Goal: Task Accomplishment & Management: Manage account settings

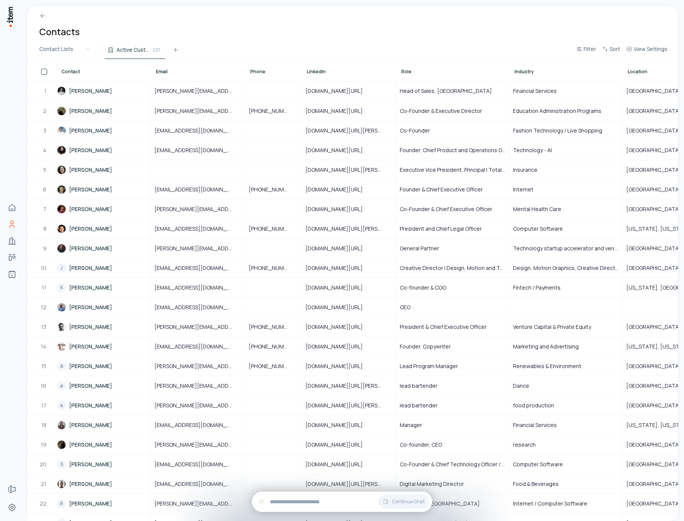
click at [260, 13] on div at bounding box center [352, 13] width 651 height 14
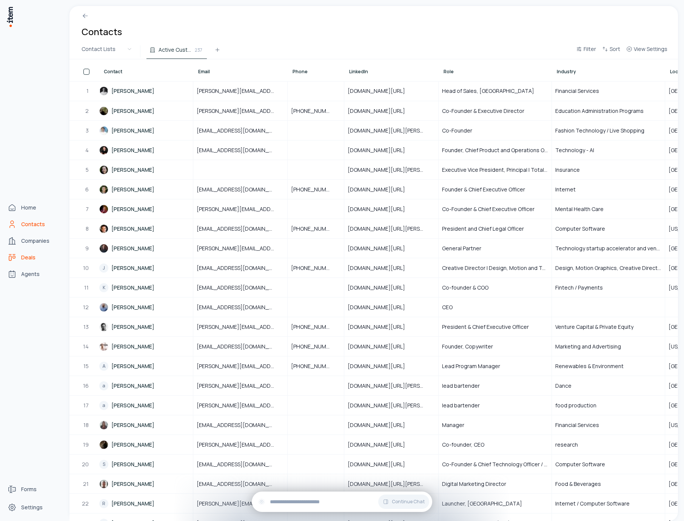
click at [25, 254] on span "Deals" at bounding box center [28, 258] width 14 height 8
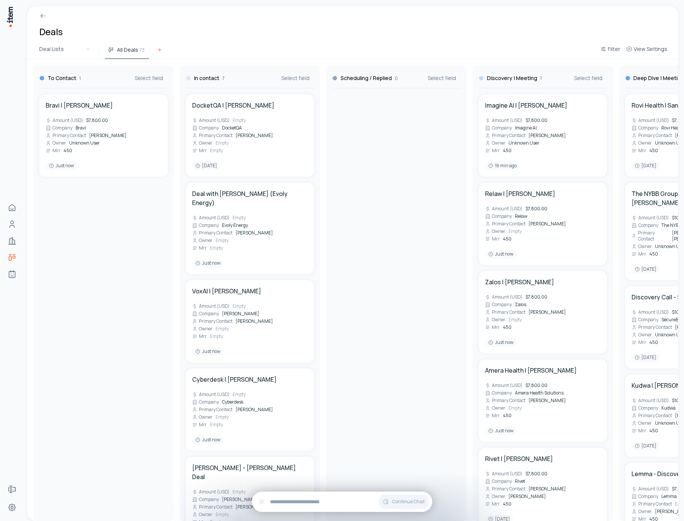
click at [157, 49] on icon at bounding box center [160, 50] width 6 height 6
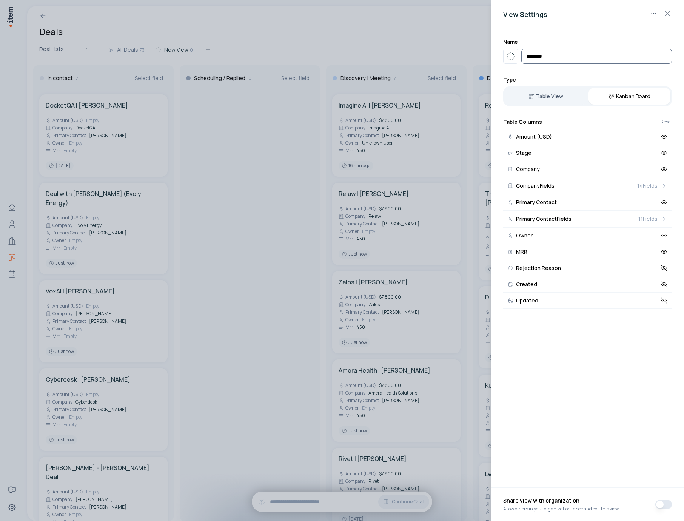
click at [565, 62] on input "*********" at bounding box center [596, 56] width 151 height 15
type input "*********"
click at [512, 57] on icon "button" at bounding box center [510, 56] width 9 height 9
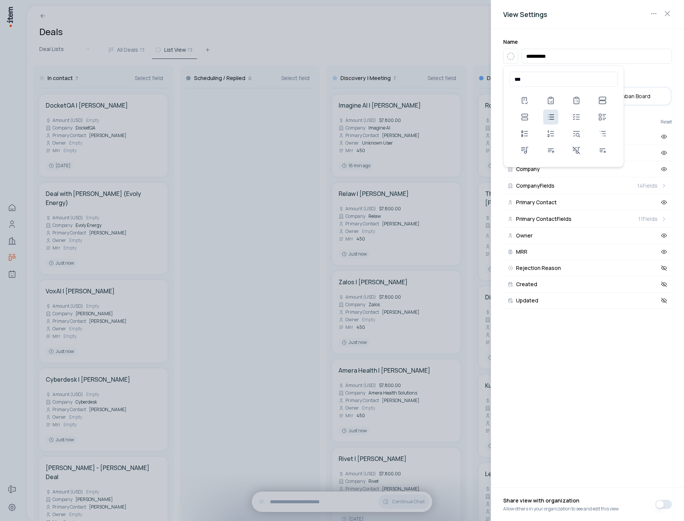
type input "***"
click at [556, 114] on button at bounding box center [550, 116] width 15 height 15
click at [560, 100] on button "Table View" at bounding box center [546, 96] width 82 height 17
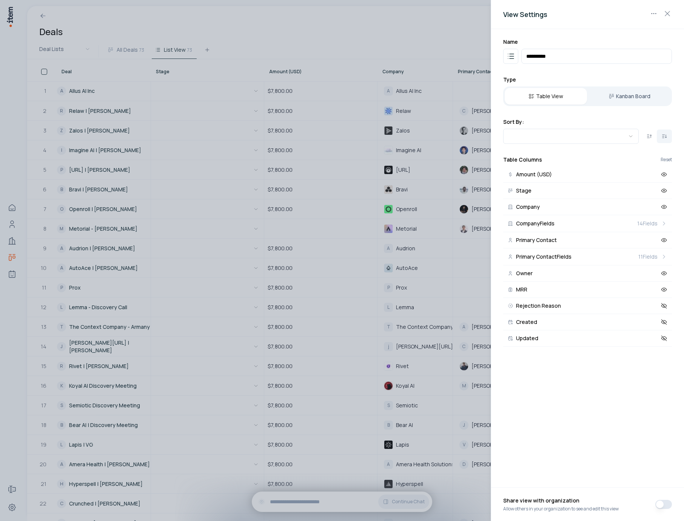
click at [336, 54] on div at bounding box center [342, 260] width 684 height 521
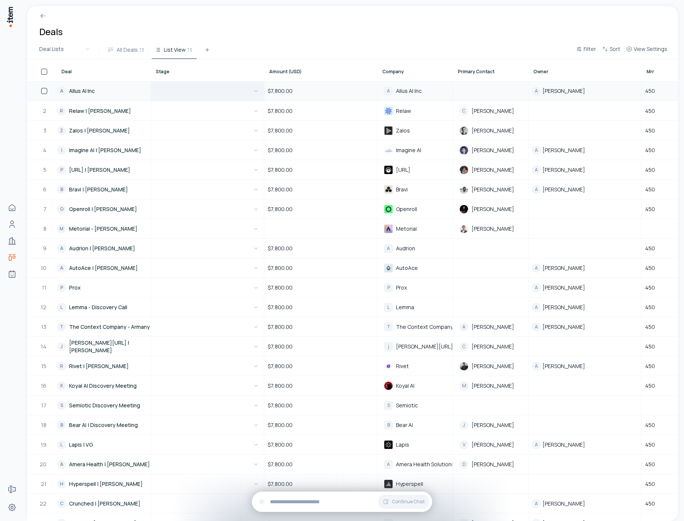
click at [225, 92] on button "button" at bounding box center [207, 91] width 106 height 19
click at [252, 31] on html "Home Contacts Companies Deals Agents Forms Settings Deals Deal Lists All Deals …" at bounding box center [342, 260] width 684 height 521
click at [252, 31] on div "Deals" at bounding box center [352, 25] width 651 height 38
click at [248, 31] on div "Deals" at bounding box center [352, 25] width 651 height 38
click at [124, 48] on span "All Deals" at bounding box center [127, 50] width 21 height 8
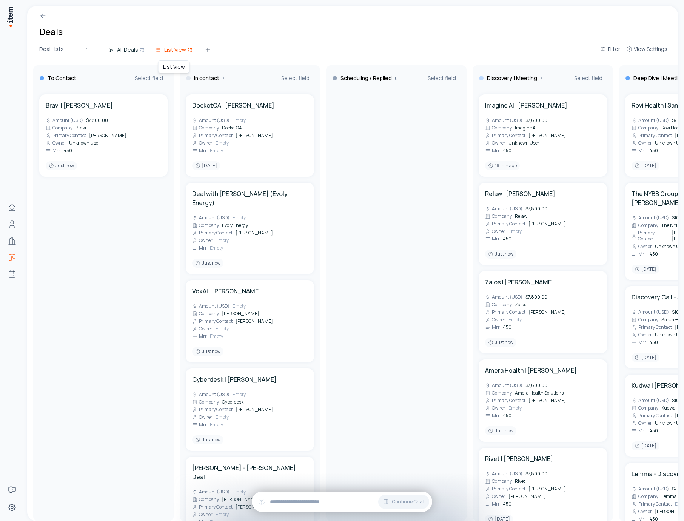
click at [158, 52] on icon at bounding box center [158, 50] width 6 height 6
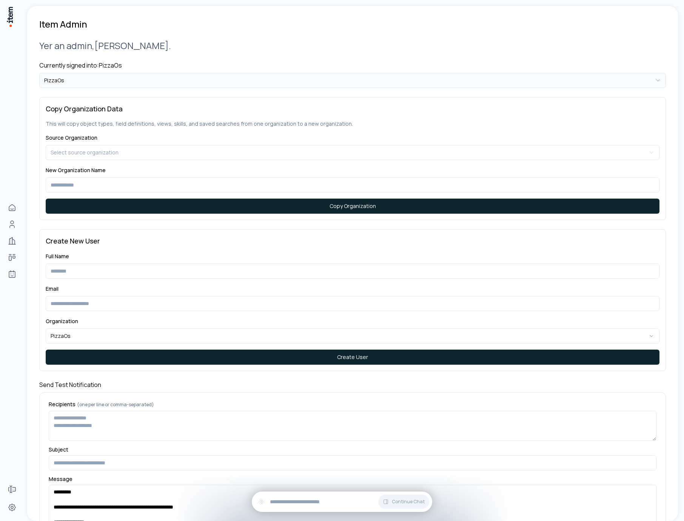
click at [137, 79] on html "**********" at bounding box center [342, 260] width 684 height 521
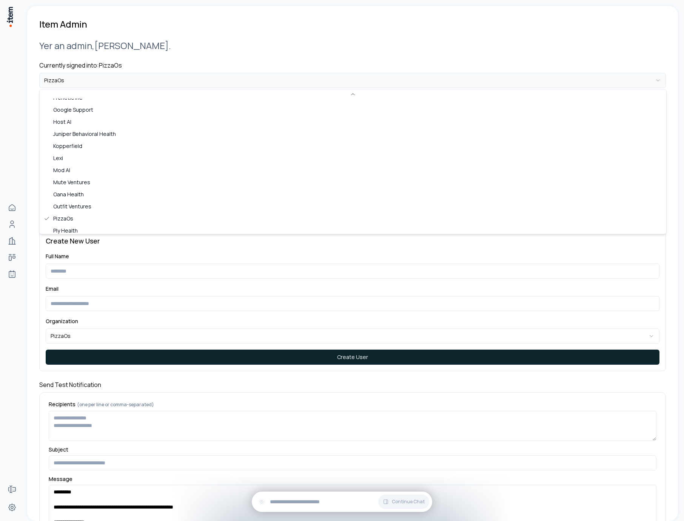
scroll to position [448, 0]
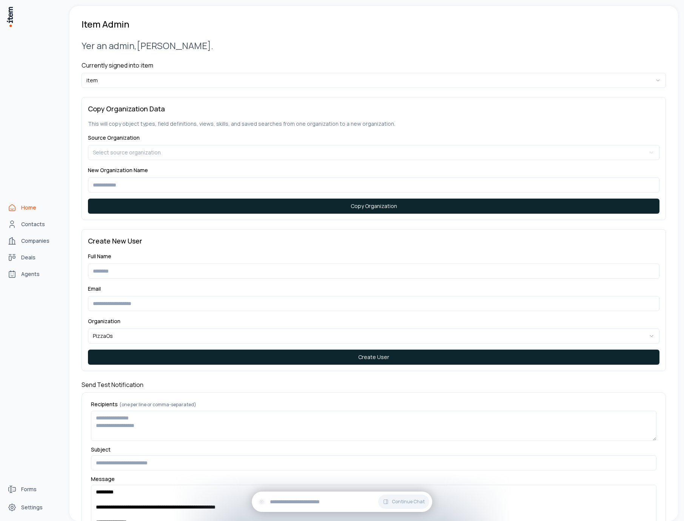
click at [16, 209] on icon "Home" at bounding box center [12, 207] width 9 height 9
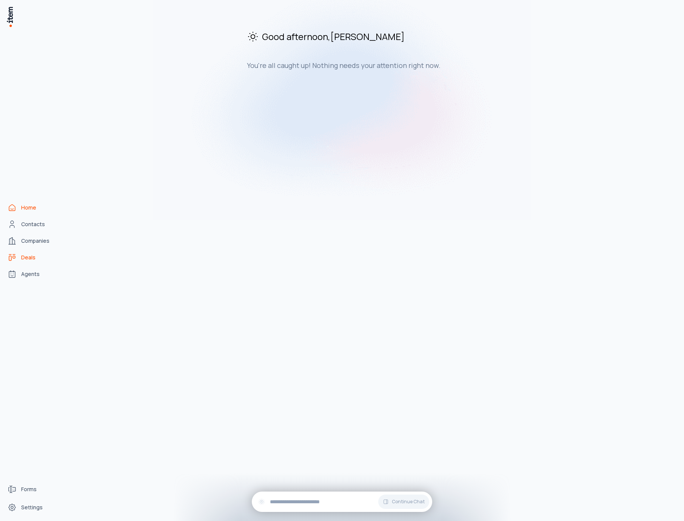
click at [29, 258] on span "Deals" at bounding box center [28, 258] width 14 height 8
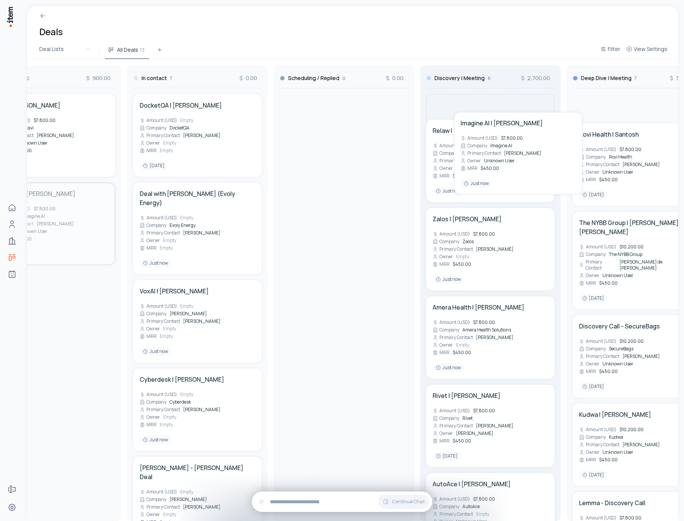
scroll to position [0, 53]
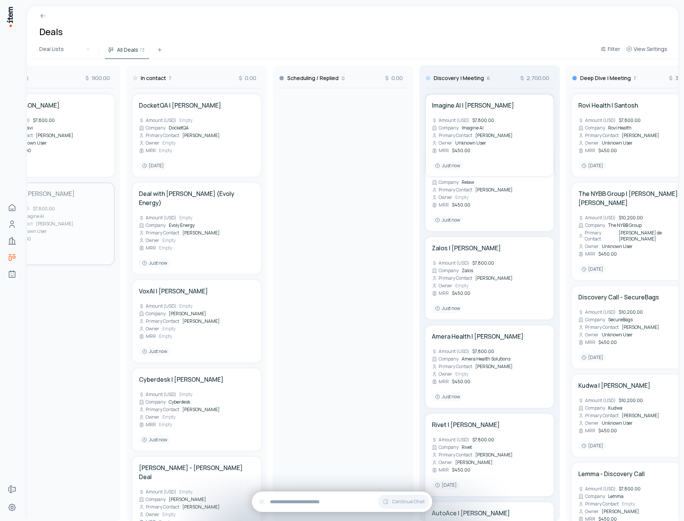
drag, startPoint x: 90, startPoint y: 213, endPoint x: 483, endPoint y: 139, distance: 400.6
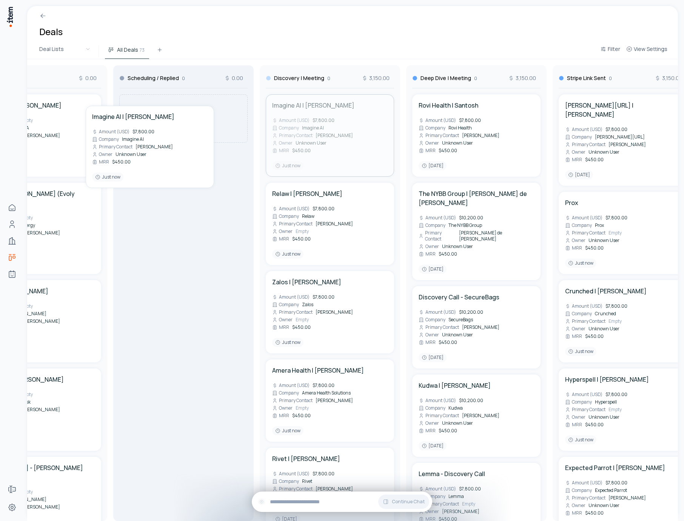
scroll to position [0, 202]
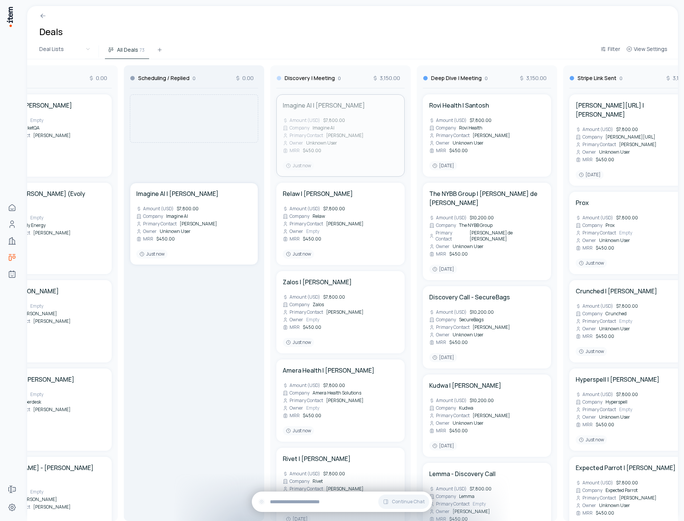
drag, startPoint x: 182, startPoint y: 116, endPoint x: 177, endPoint y: 128, distance: 13.5
click at [177, 128] on div "To Contact 0 450.00 Bravi | Anas Bouassami Amount (USD) $7,800.00 Company Bravi…" at bounding box center [633, 290] width 1617 height 462
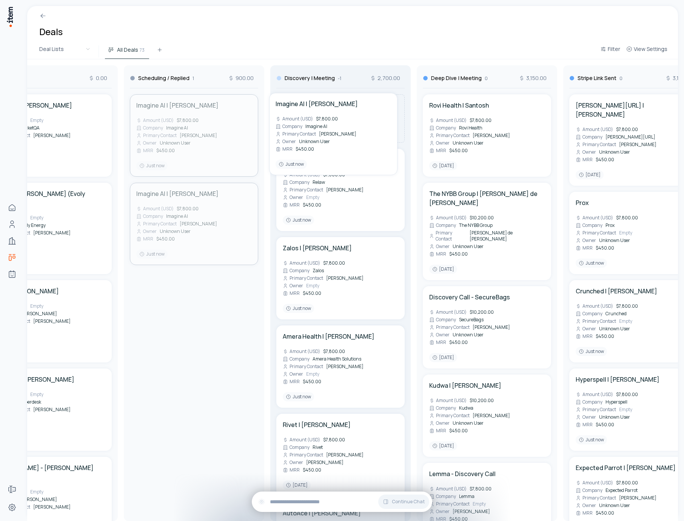
drag, startPoint x: 210, startPoint y: 217, endPoint x: 349, endPoint y: 127, distance: 165.4
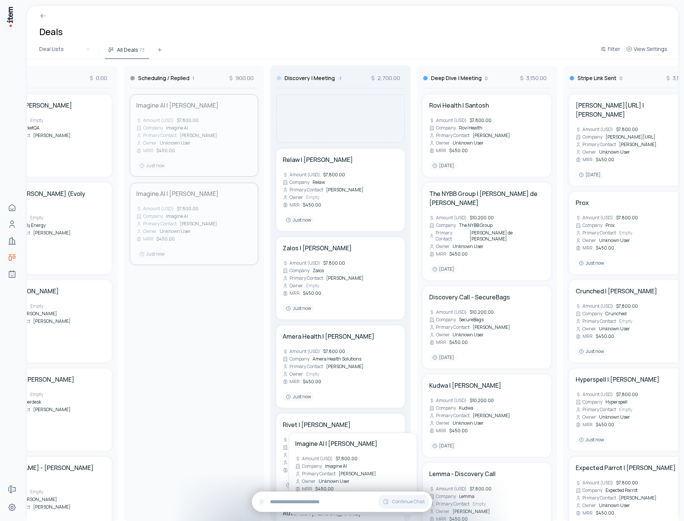
click at [349, 127] on div "To Contact 0 450.00 Bravi | Anas Bouassami Amount (USD) $7,800.00 Company Bravi…" at bounding box center [633, 290] width 1617 height 462
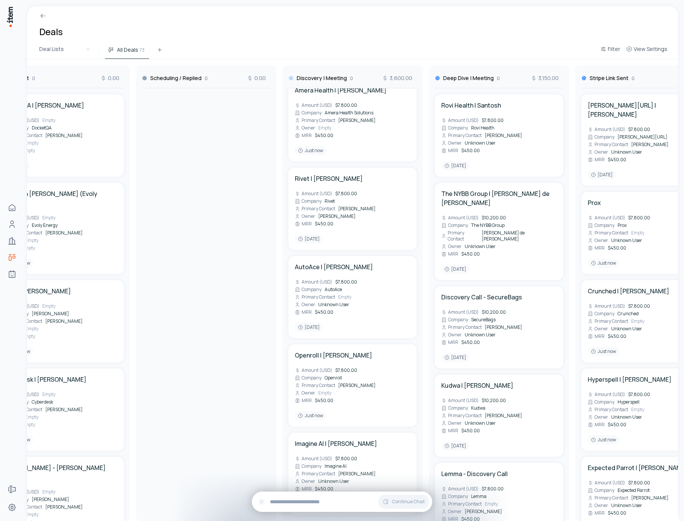
scroll to position [0, 0]
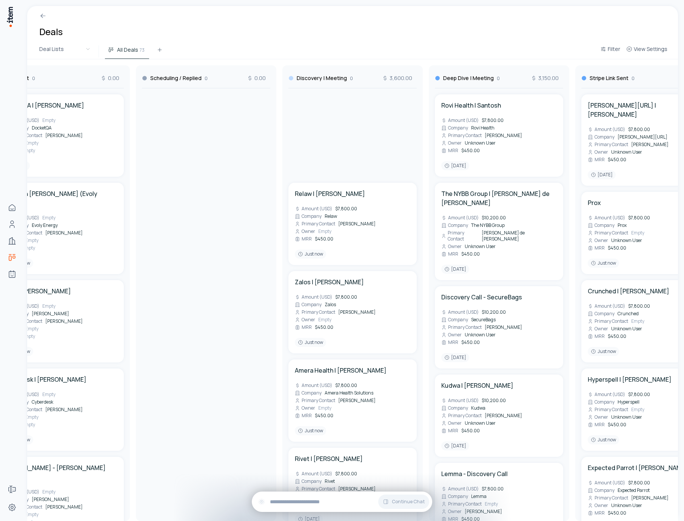
click at [301, 34] on div "Deals" at bounding box center [352, 25] width 651 height 38
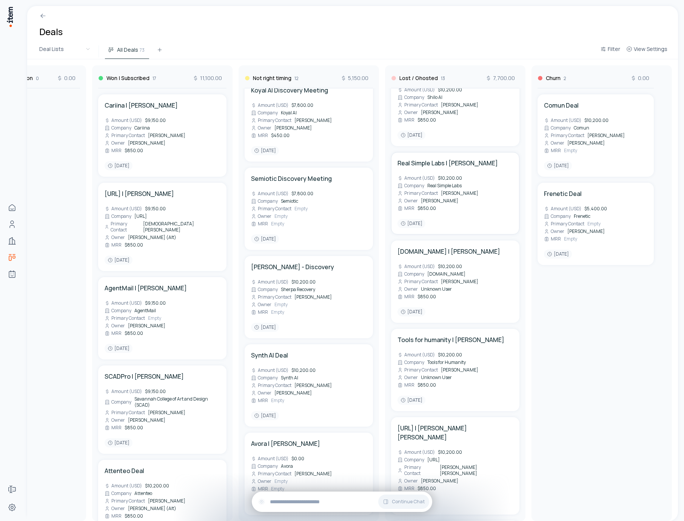
scroll to position [128, 0]
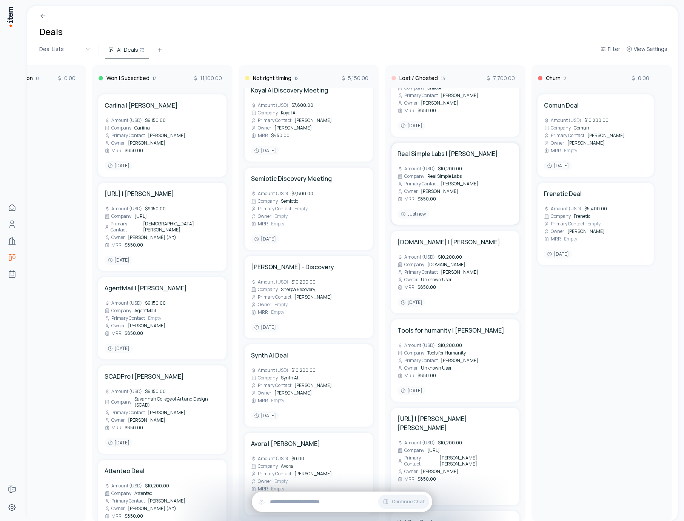
drag, startPoint x: 428, startPoint y: 187, endPoint x: 437, endPoint y: 185, distance: 9.7
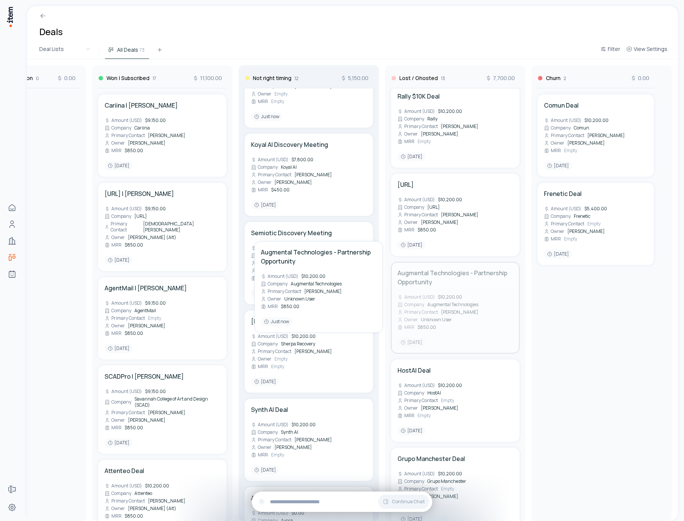
scroll to position [688, 0]
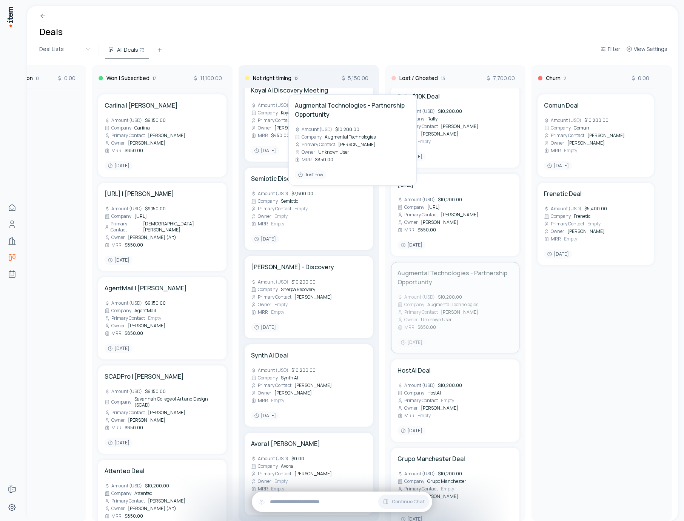
drag, startPoint x: 452, startPoint y: 282, endPoint x: 300, endPoint y: 269, distance: 152.3
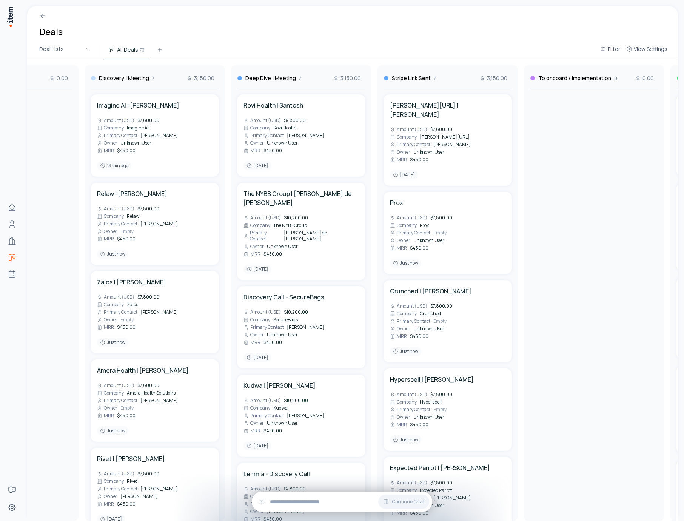
scroll to position [0, 518]
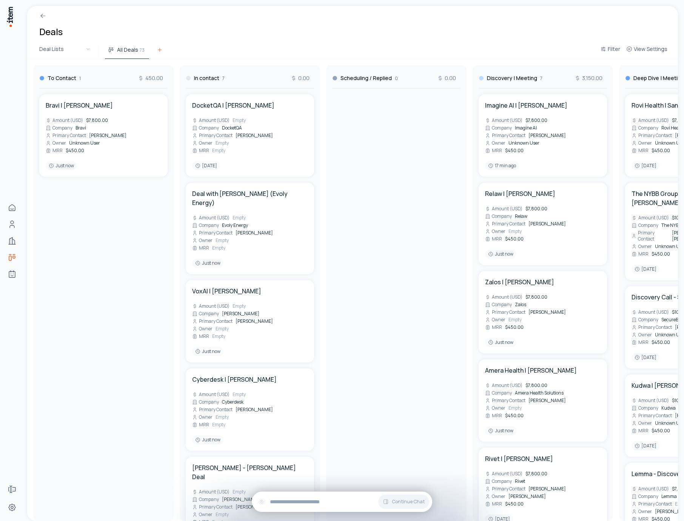
click at [157, 49] on icon at bounding box center [160, 50] width 6 height 6
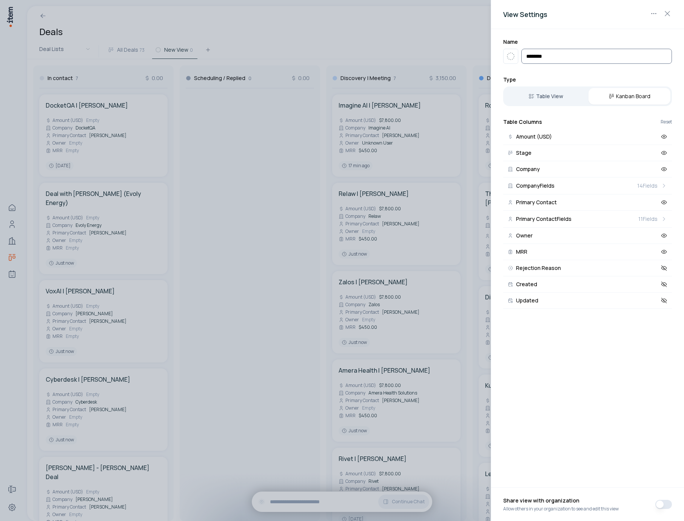
click at [577, 54] on input "*********" at bounding box center [596, 56] width 151 height 15
type input "***"
type input "*********"
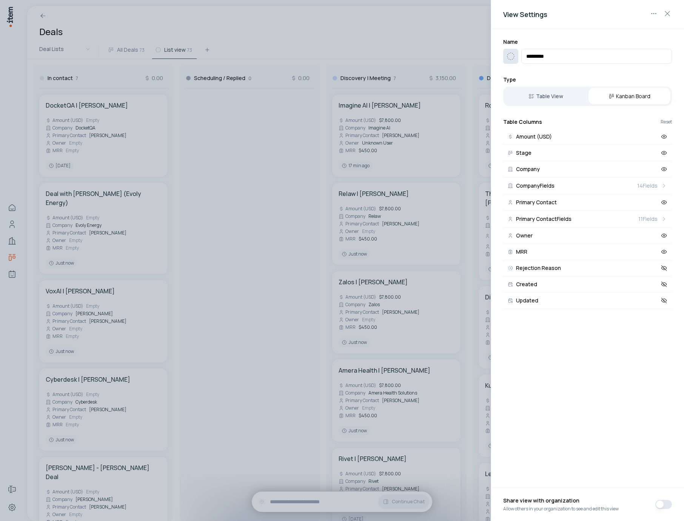
click at [513, 57] on icon "button" at bounding box center [510, 56] width 9 height 9
type input "****"
click at [553, 120] on icon at bounding box center [550, 116] width 9 height 9
click at [664, 501] on button "button" at bounding box center [663, 504] width 17 height 9
click at [428, 297] on div at bounding box center [342, 260] width 684 height 521
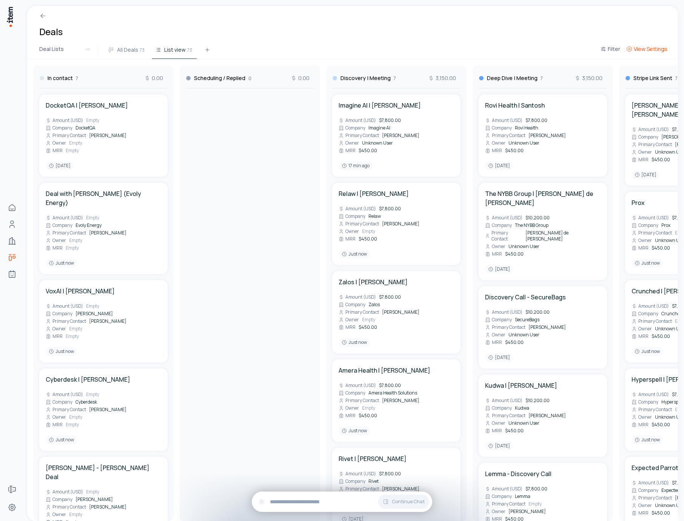
click at [637, 51] on span "View Settings" at bounding box center [651, 49] width 34 height 8
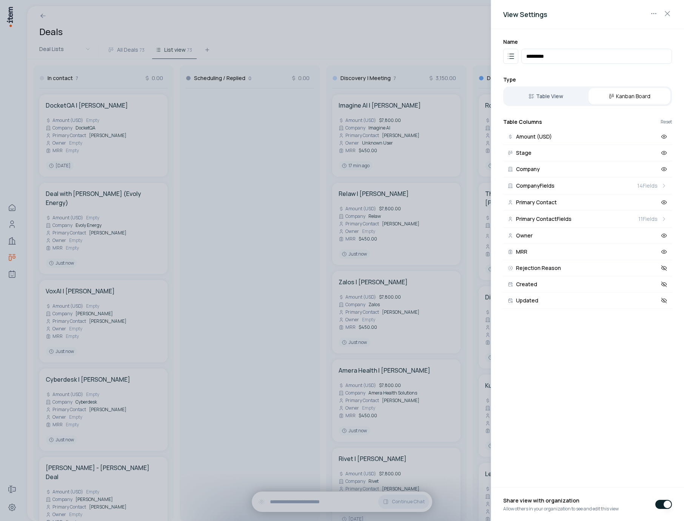
click at [538, 106] on div "Name ********* Type Table View Kanban Board Table Columns Reset Amount (USD) St…" at bounding box center [587, 173] width 193 height 289
click at [550, 94] on button "Table View" at bounding box center [546, 96] width 82 height 17
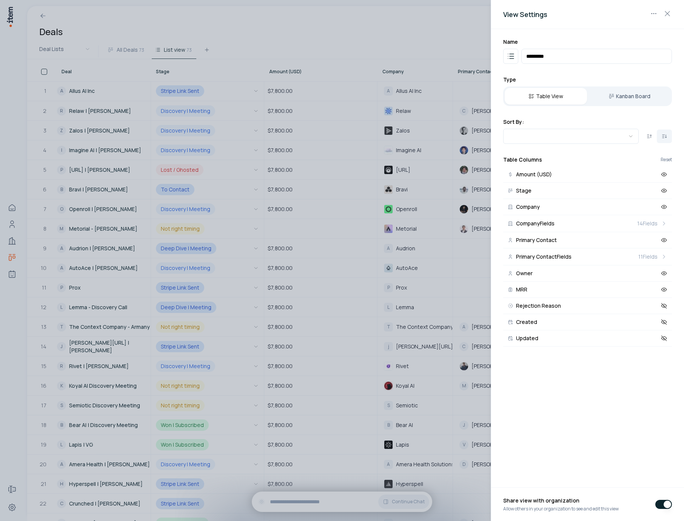
click at [370, 29] on div at bounding box center [342, 260] width 684 height 521
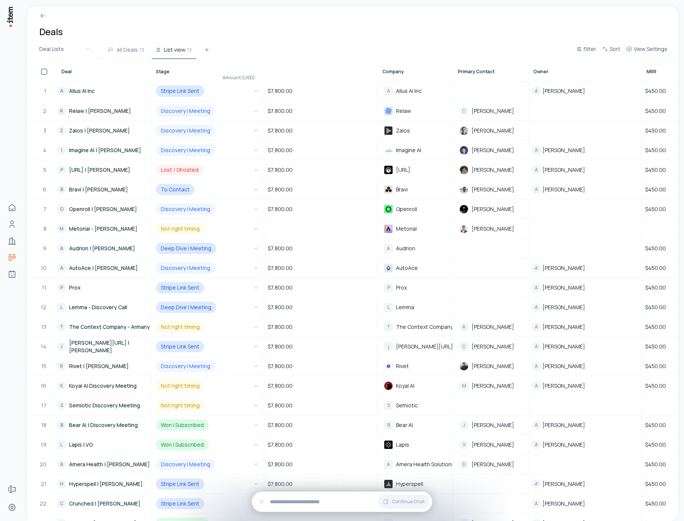
drag, startPoint x: 375, startPoint y: 72, endPoint x: 328, endPoint y: 78, distance: 47.2
click at [328, 78] on div at bounding box center [327, 76] width 9 height 21
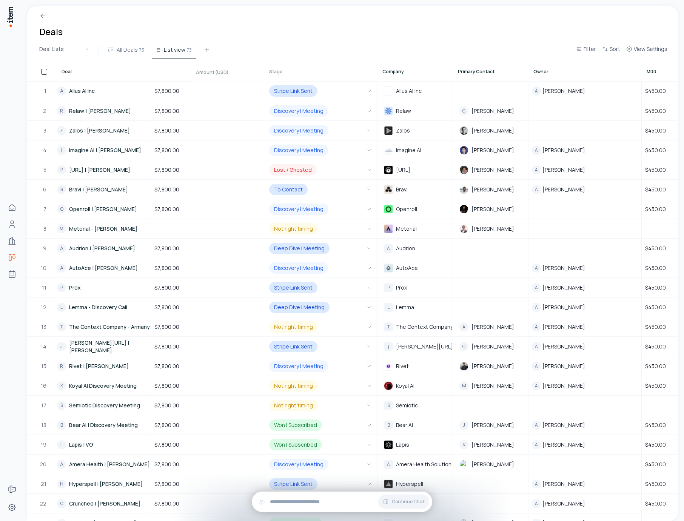
drag, startPoint x: 375, startPoint y: 77, endPoint x: 302, endPoint y: 77, distance: 72.5
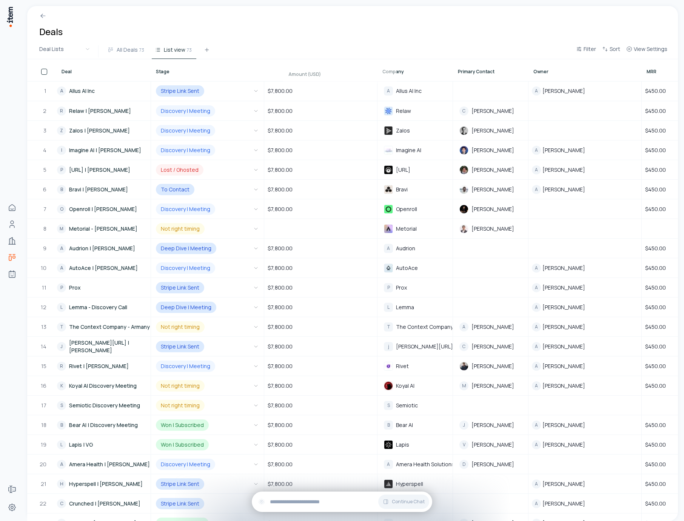
drag, startPoint x: 185, startPoint y: 71, endPoint x: 317, endPoint y: 74, distance: 132.5
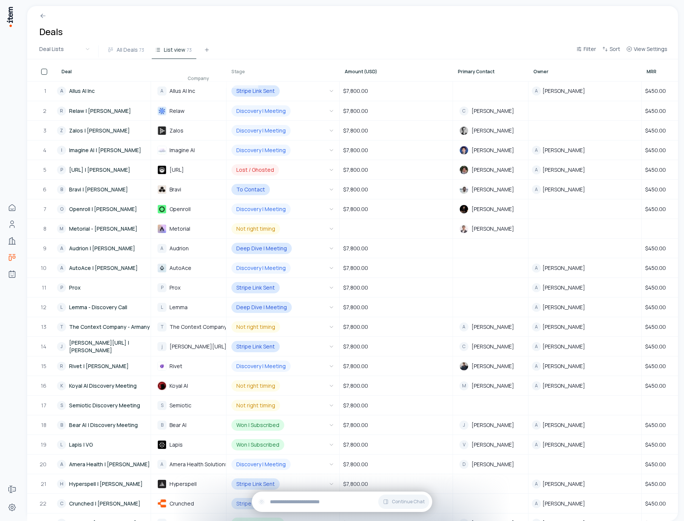
drag, startPoint x: 403, startPoint y: 77, endPoint x: 208, endPoint y: 84, distance: 194.9
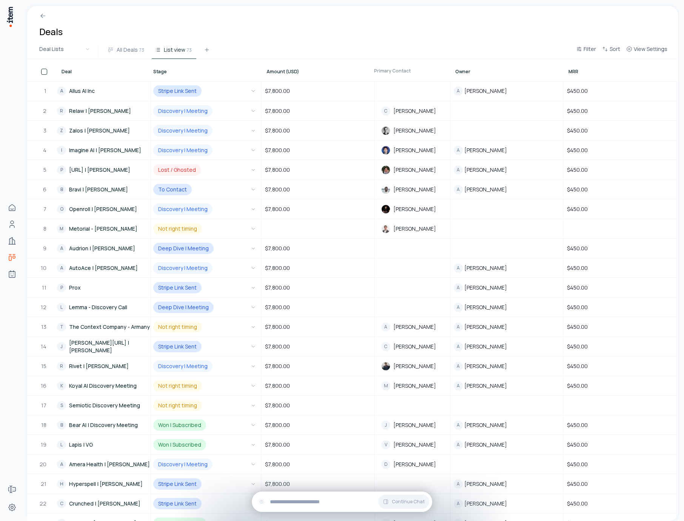
drag, startPoint x: 448, startPoint y: 62, endPoint x: 441, endPoint y: 62, distance: 6.8
click at [442, 62] on div at bounding box center [441, 69] width 9 height 21
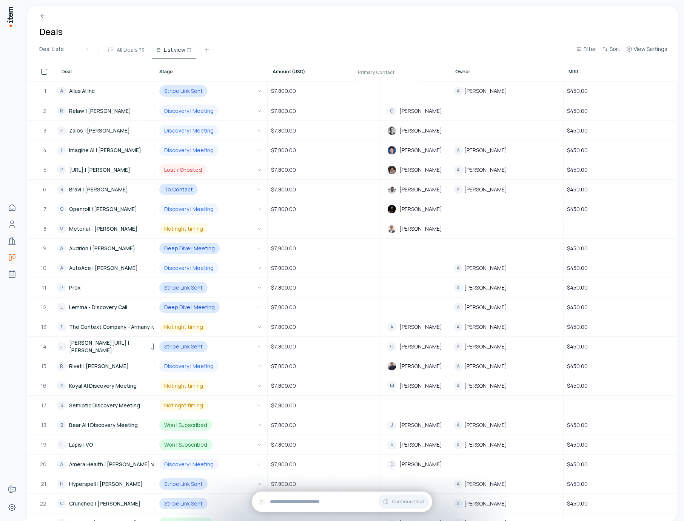
drag, startPoint x: 449, startPoint y: 74, endPoint x: 421, endPoint y: 75, distance: 27.9
click at [421, 75] on div at bounding box center [418, 70] width 9 height 21
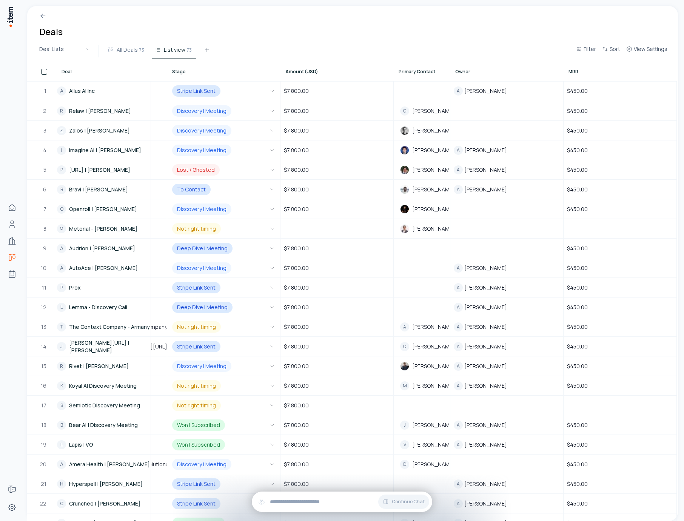
scroll to position [0, 59]
drag, startPoint x: 446, startPoint y: 76, endPoint x: 472, endPoint y: 77, distance: 25.7
click at [472, 77] on div at bounding box center [471, 70] width 9 height 21
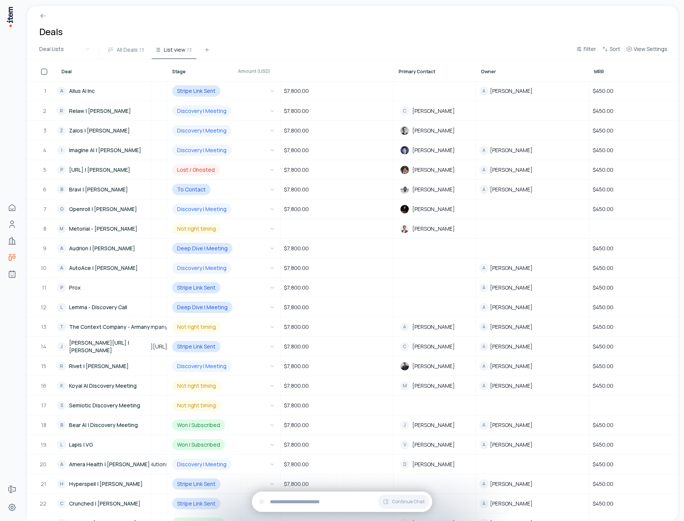
drag, startPoint x: 393, startPoint y: 79, endPoint x: 346, endPoint y: 79, distance: 46.4
click at [346, 79] on div at bounding box center [342, 69] width 9 height 21
drag, startPoint x: 393, startPoint y: 74, endPoint x: 362, endPoint y: 77, distance: 30.8
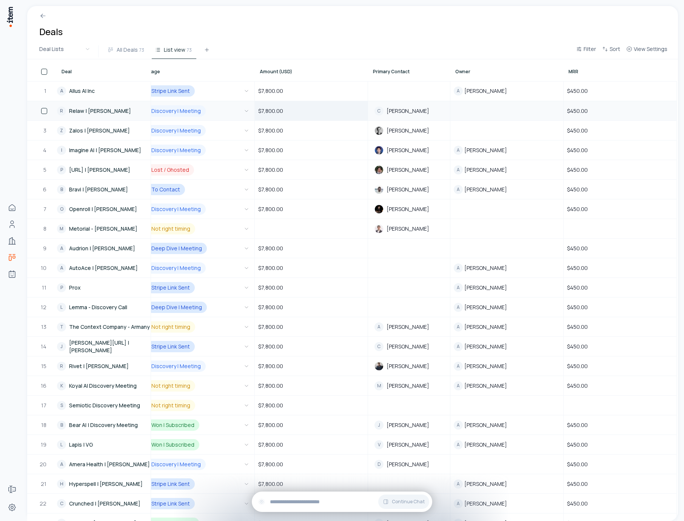
scroll to position [0, 0]
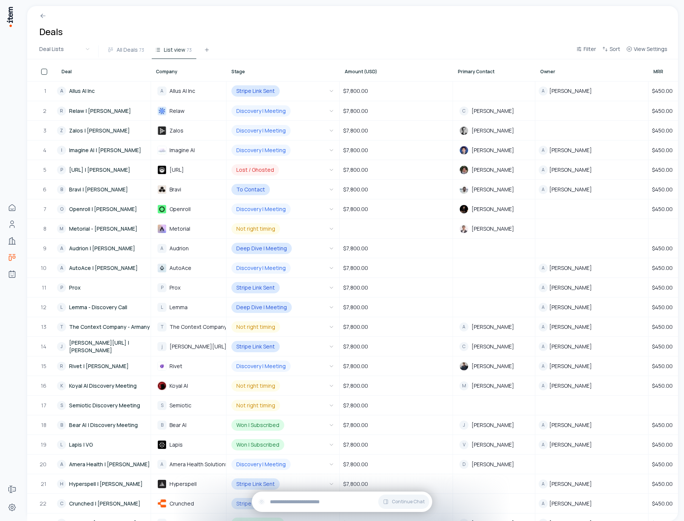
click at [237, 69] on span "Stage" at bounding box center [238, 72] width 14 height 6
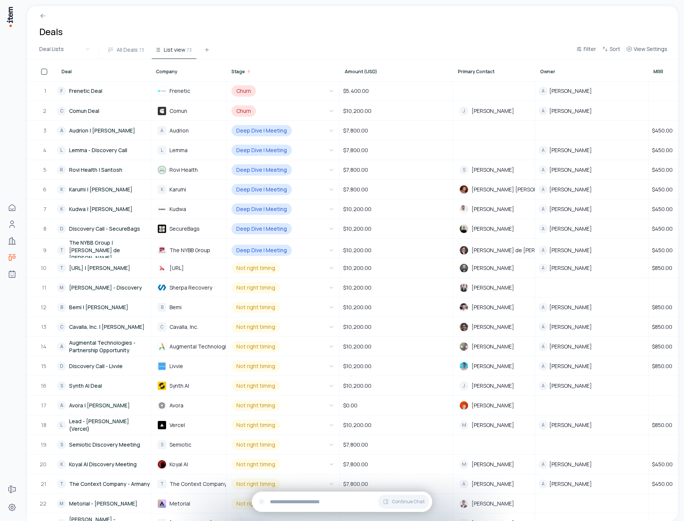
click at [237, 69] on span "Stage" at bounding box center [238, 72] width 14 height 6
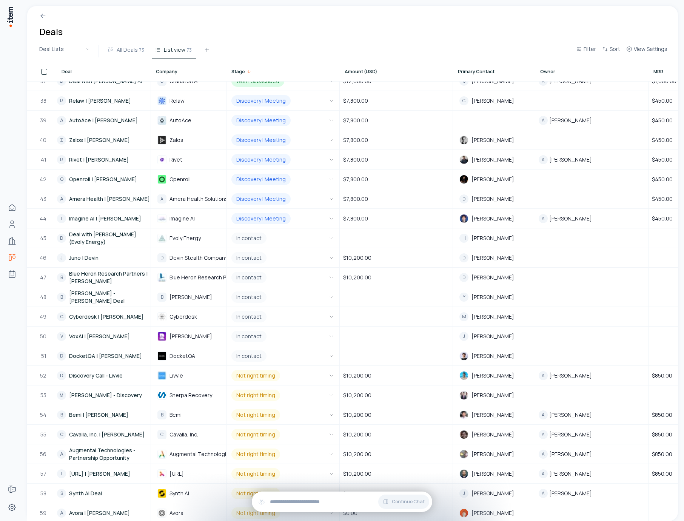
scroll to position [719, 0]
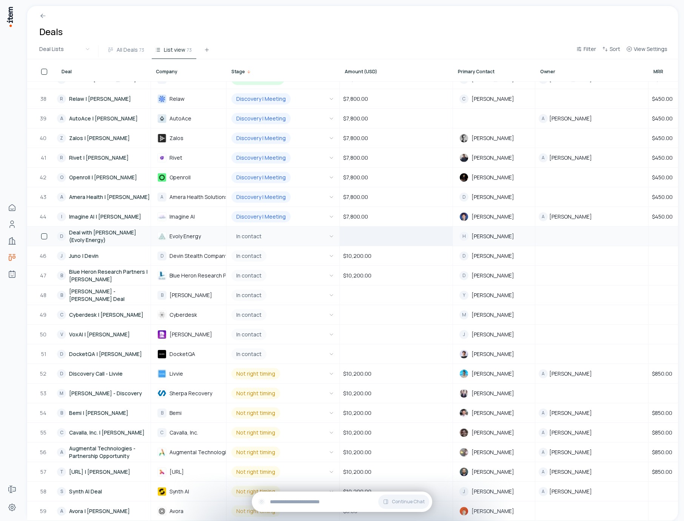
click at [364, 240] on div at bounding box center [396, 236] width 112 height 18
type input "****"
click at [369, 298] on div at bounding box center [396, 295] width 112 height 18
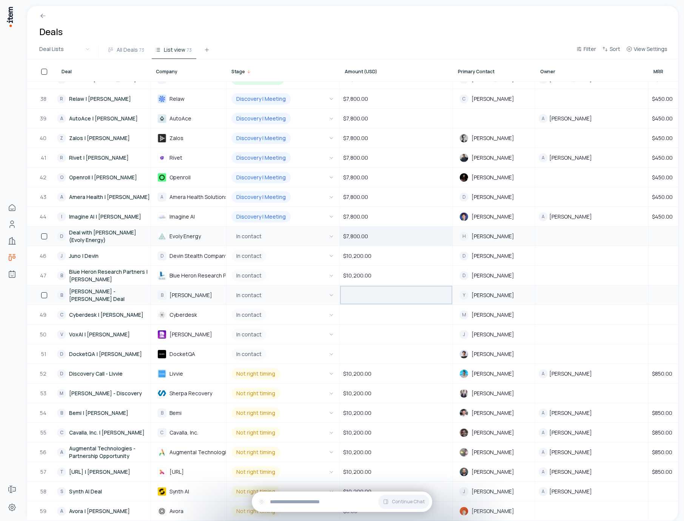
click at [369, 298] on div at bounding box center [396, 295] width 112 height 18
type input "****"
click at [368, 315] on div at bounding box center [396, 314] width 112 height 18
type input "****"
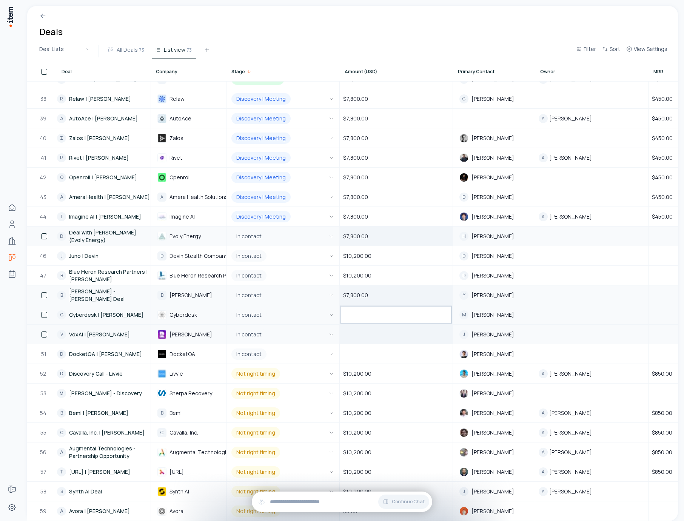
click at [363, 334] on div at bounding box center [396, 334] width 112 height 18
type input "****"
click at [367, 351] on div at bounding box center [396, 354] width 112 height 18
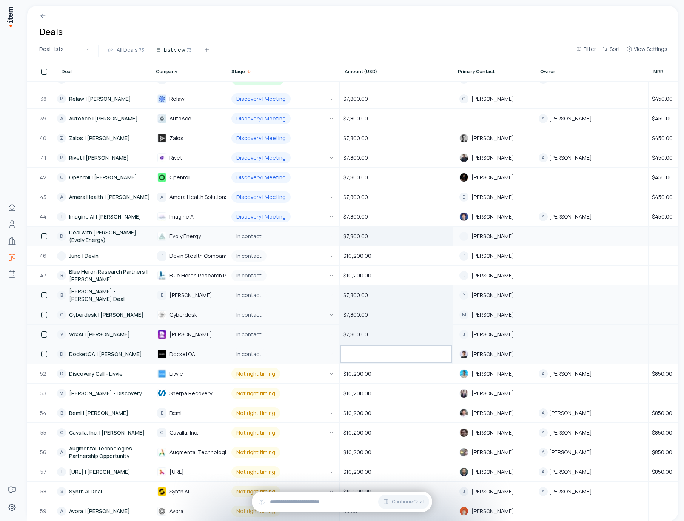
type input "****"
click at [385, 281] on div "$10,200.00" at bounding box center [396, 275] width 112 height 18
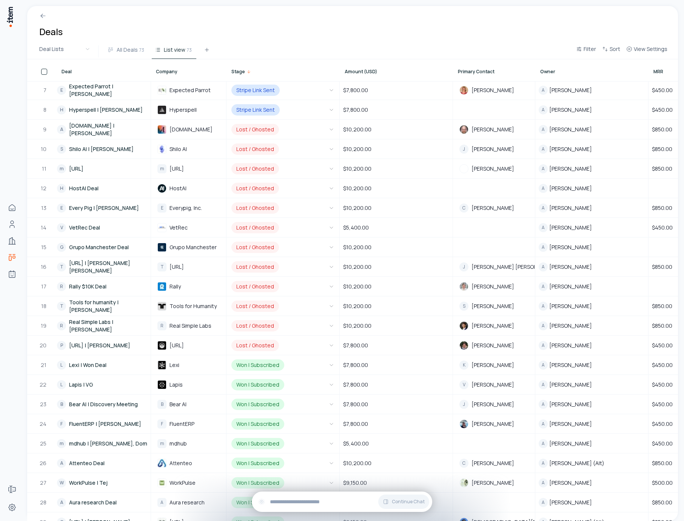
scroll to position [0, 0]
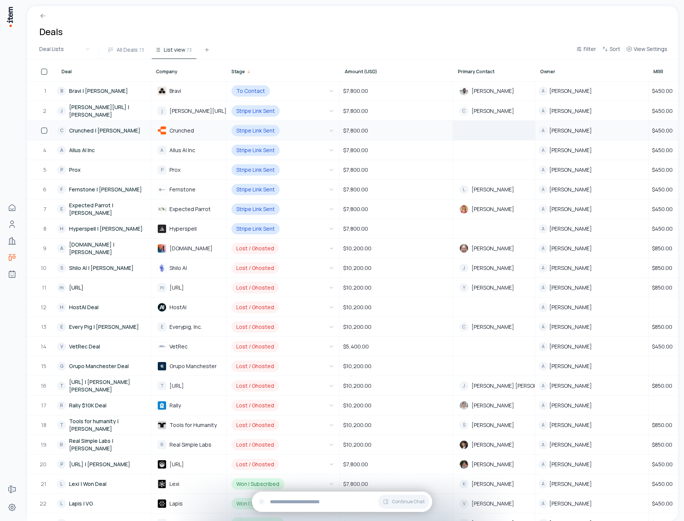
click at [475, 123] on td at bounding box center [494, 130] width 82 height 20
click at [479, 131] on div at bounding box center [493, 131] width 81 height 6
click at [462, 224] on td at bounding box center [494, 229] width 82 height 20
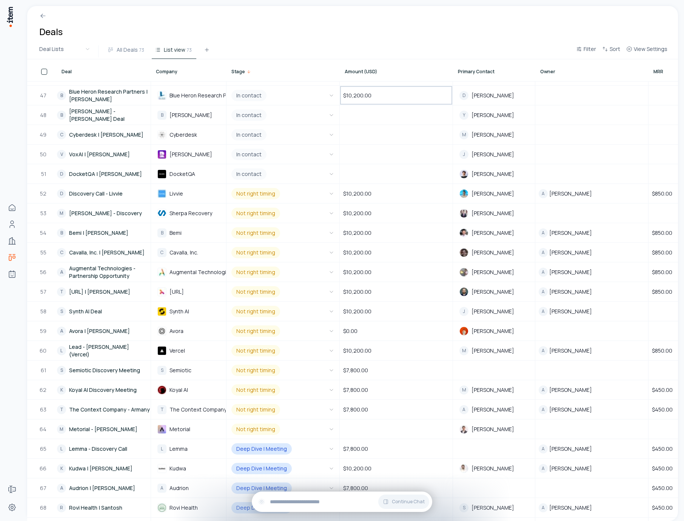
scroll to position [907, 0]
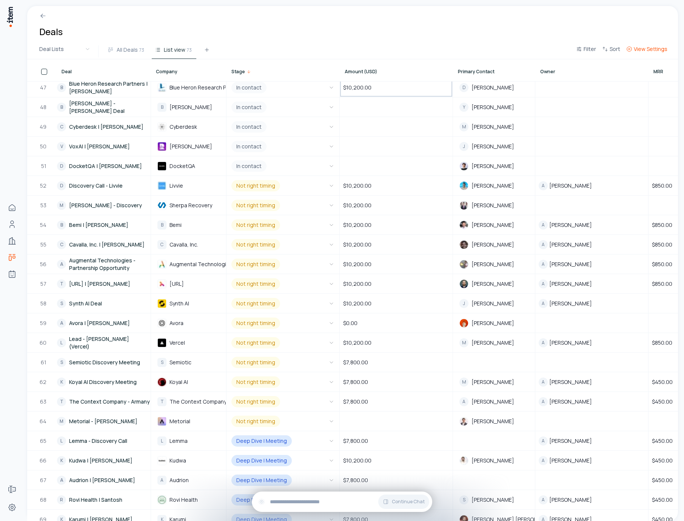
click at [651, 55] on button "View Settings" at bounding box center [646, 52] width 47 height 14
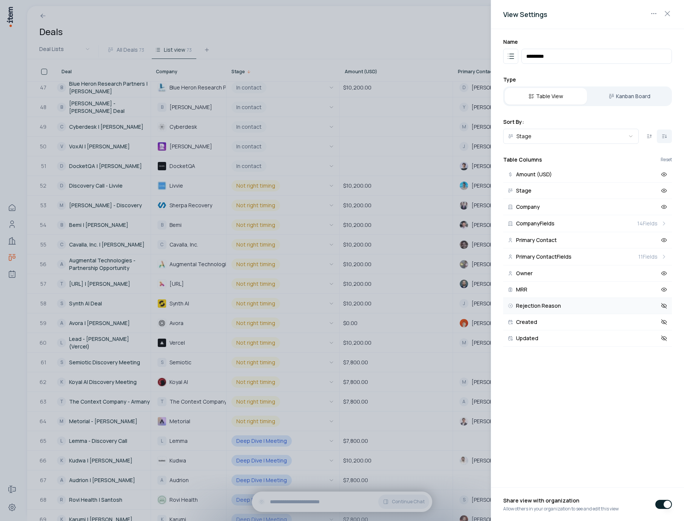
click at [666, 304] on icon at bounding box center [663, 305] width 7 height 7
click at [408, 207] on div at bounding box center [342, 260] width 684 height 521
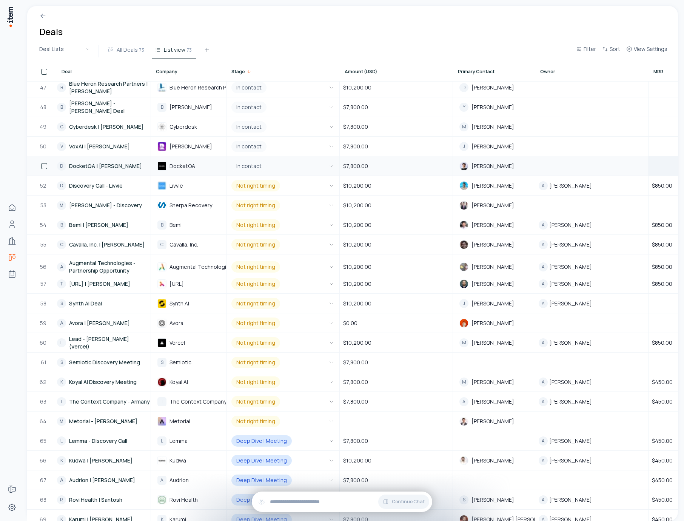
scroll to position [907, 99]
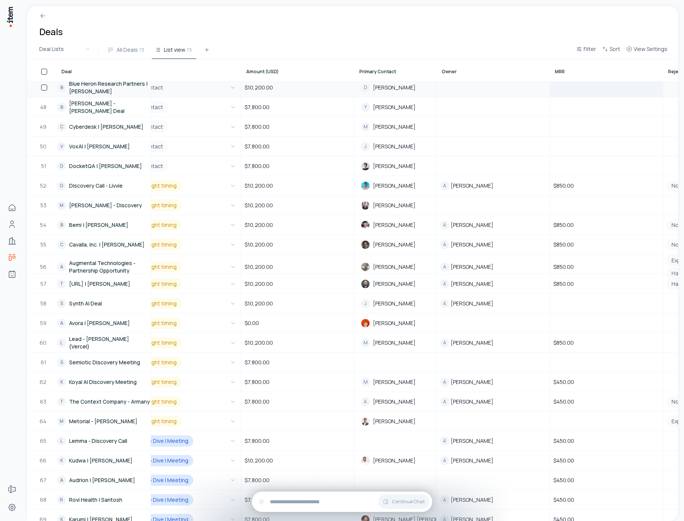
click at [611, 91] on div at bounding box center [606, 87] width 112 height 18
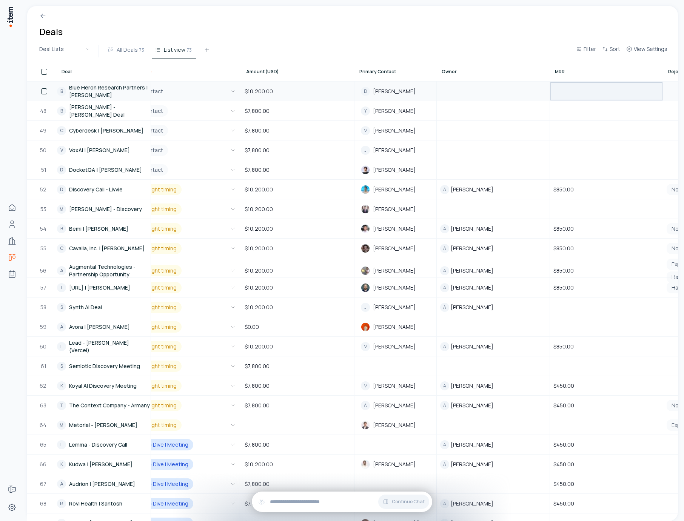
click at [611, 91] on div at bounding box center [606, 91] width 112 height 18
type input "***"
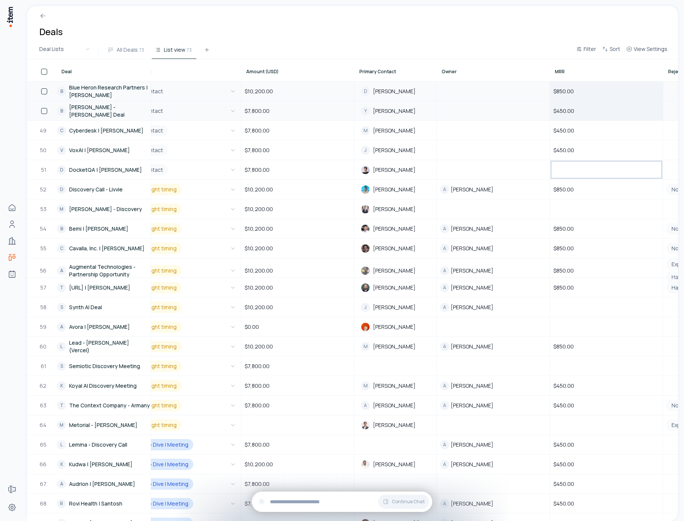
type input "***"
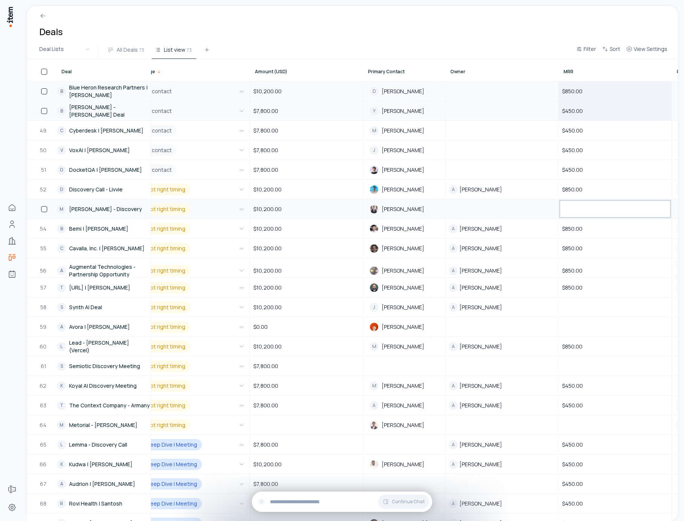
type input "***"
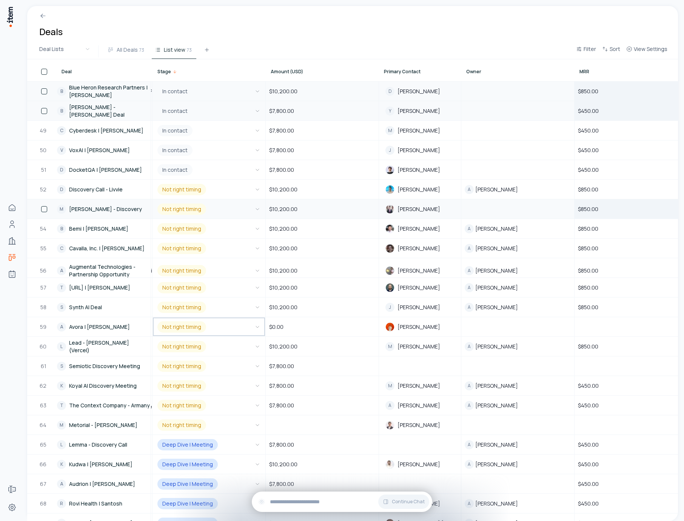
scroll to position [903, 69]
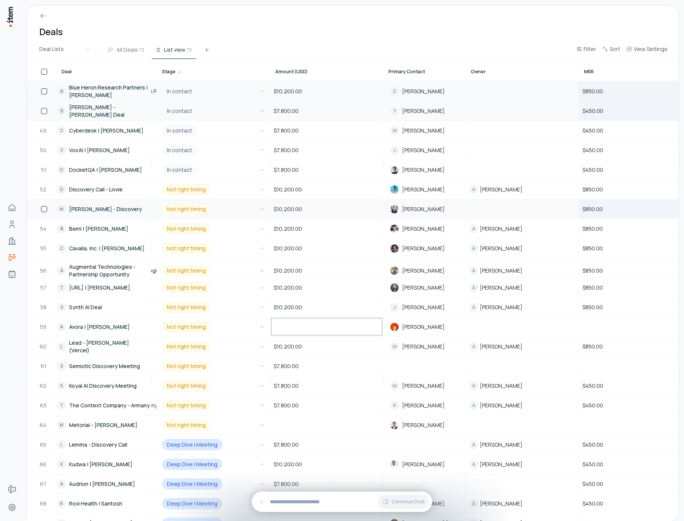
type input "*"
type input "****"
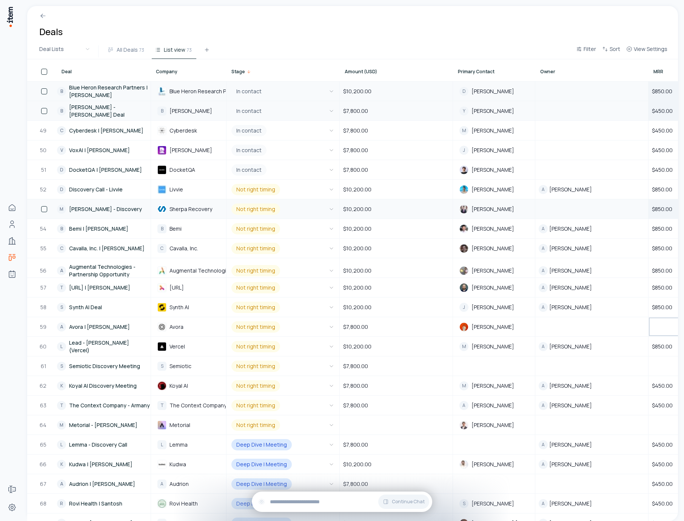
scroll to position [903, 83]
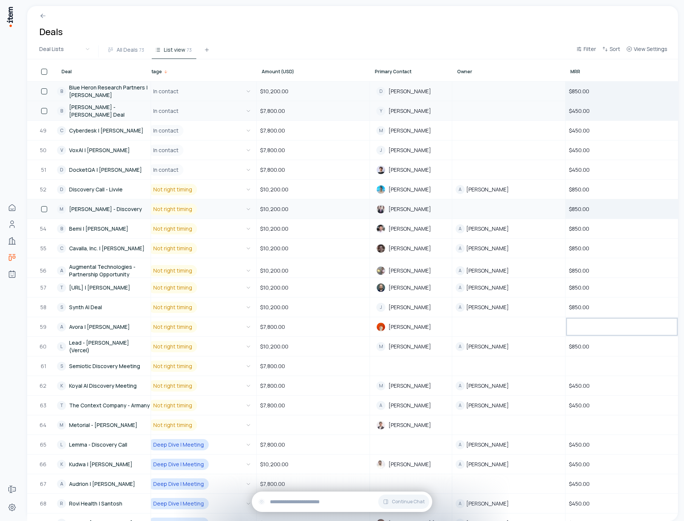
type input "***"
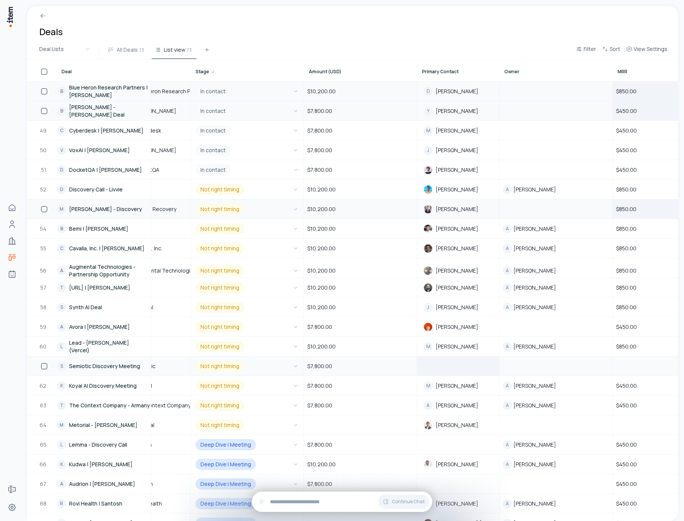
scroll to position [903, 161]
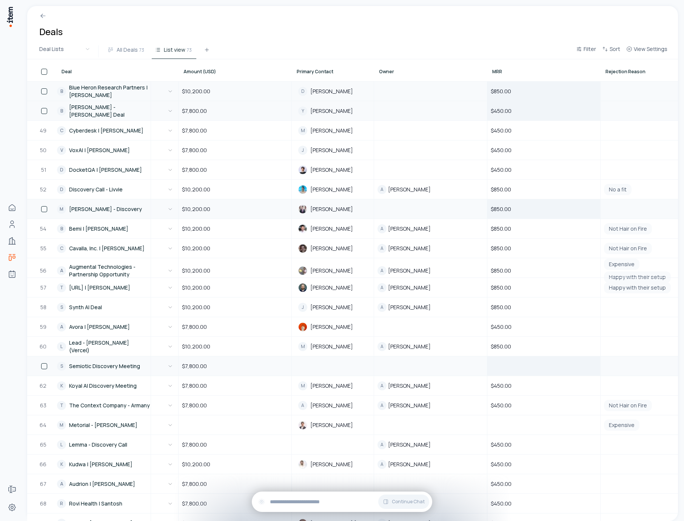
click at [505, 365] on div at bounding box center [544, 366] width 112 height 18
click at [452, 365] on div at bounding box center [430, 366] width 112 height 18
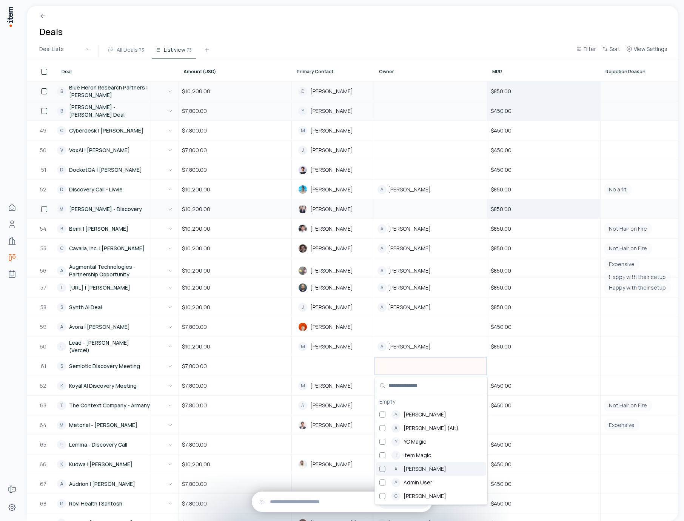
click at [434, 473] on div "A [PERSON_NAME]" at bounding box center [430, 469] width 109 height 14
click at [426, 323] on div at bounding box center [430, 326] width 112 height 18
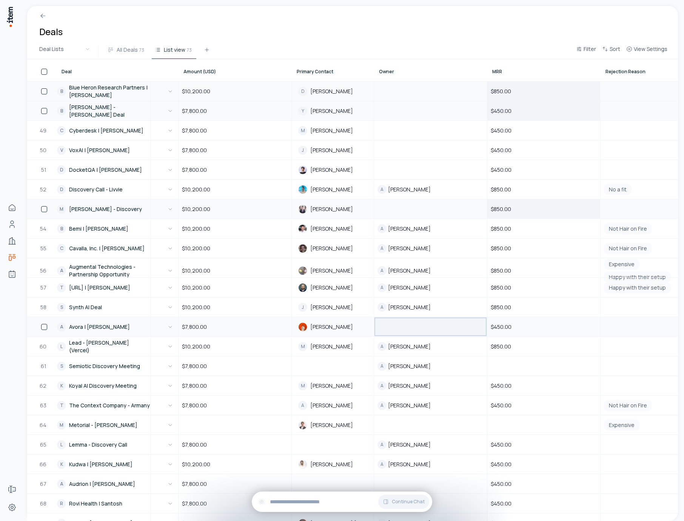
click at [422, 330] on div at bounding box center [430, 326] width 112 height 18
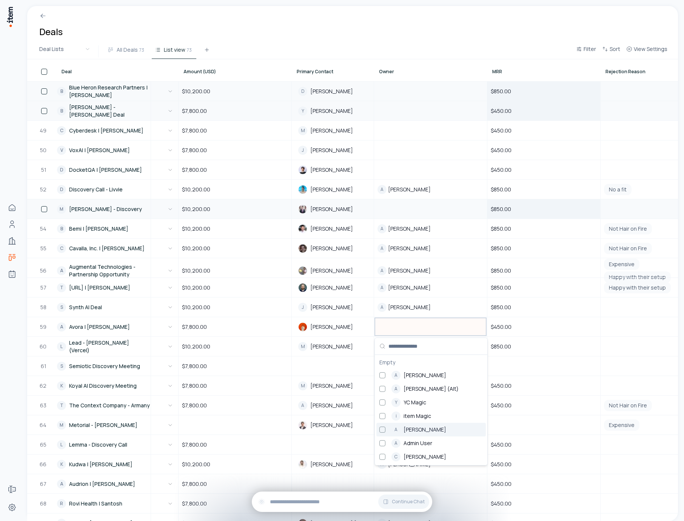
click at [431, 426] on span "[PERSON_NAME]" at bounding box center [424, 430] width 43 height 8
click at [419, 205] on div at bounding box center [430, 209] width 112 height 18
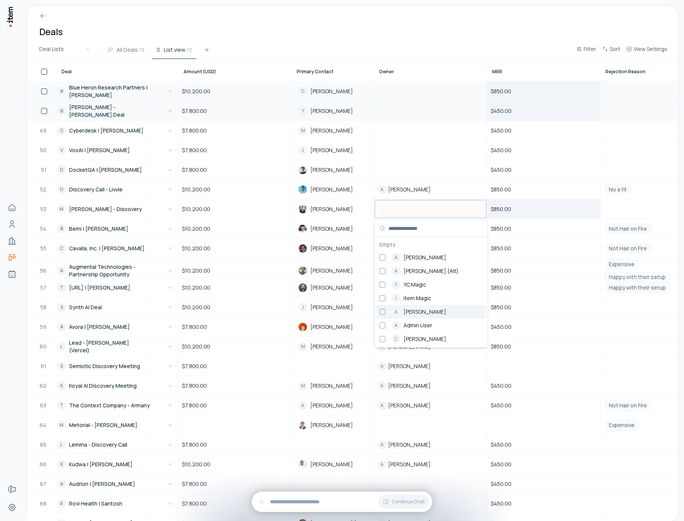
click at [434, 308] on div "A [PERSON_NAME]" at bounding box center [418, 311] width 55 height 9
click at [409, 171] on div at bounding box center [430, 169] width 112 height 18
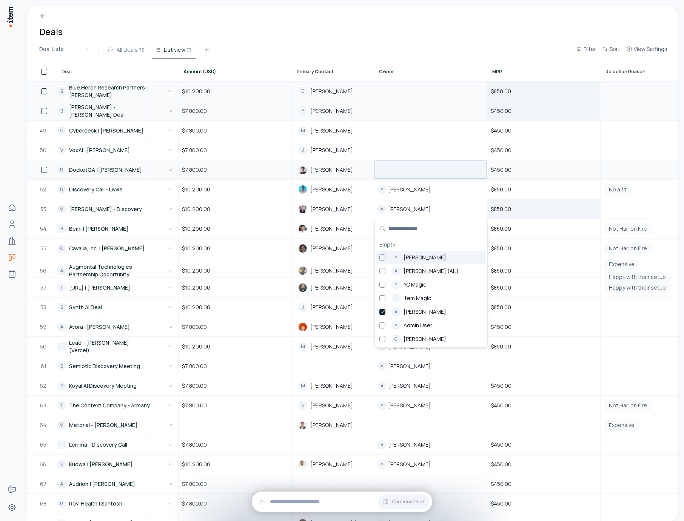
click at [409, 171] on div at bounding box center [430, 169] width 112 height 18
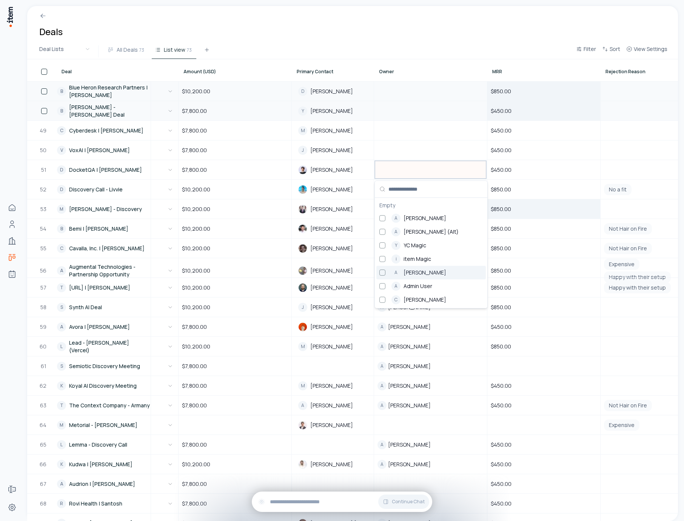
click at [414, 275] on span "[PERSON_NAME]" at bounding box center [424, 273] width 43 height 8
click at [401, 152] on div at bounding box center [430, 150] width 112 height 18
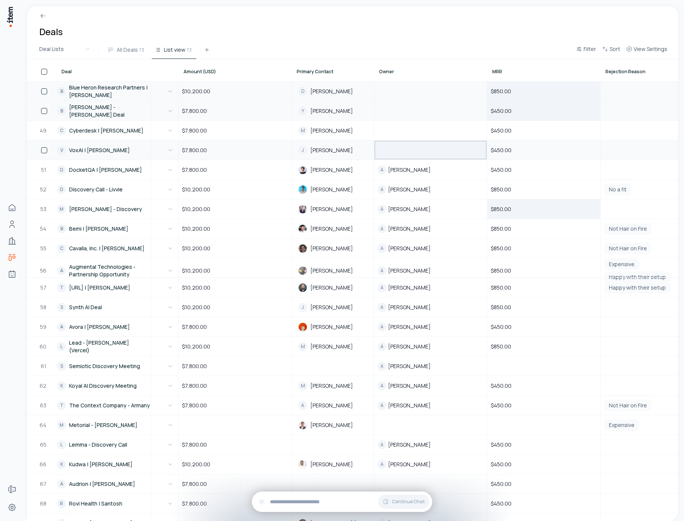
click at [401, 152] on div at bounding box center [430, 150] width 112 height 18
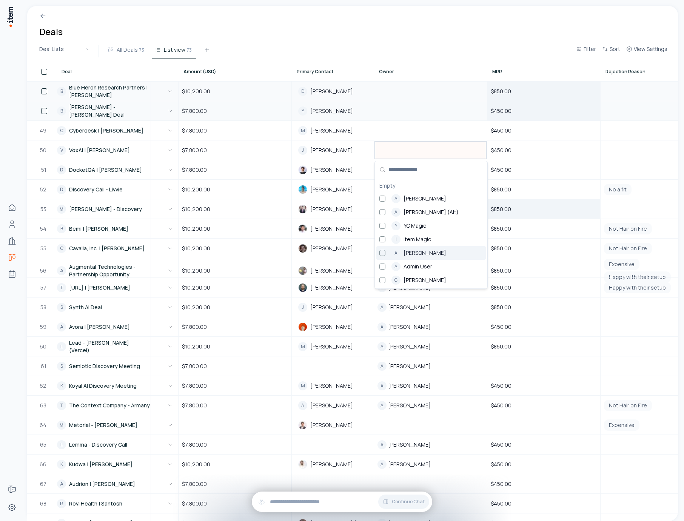
click at [417, 255] on span "[PERSON_NAME]" at bounding box center [424, 253] width 43 height 8
click at [402, 135] on div at bounding box center [430, 130] width 112 height 18
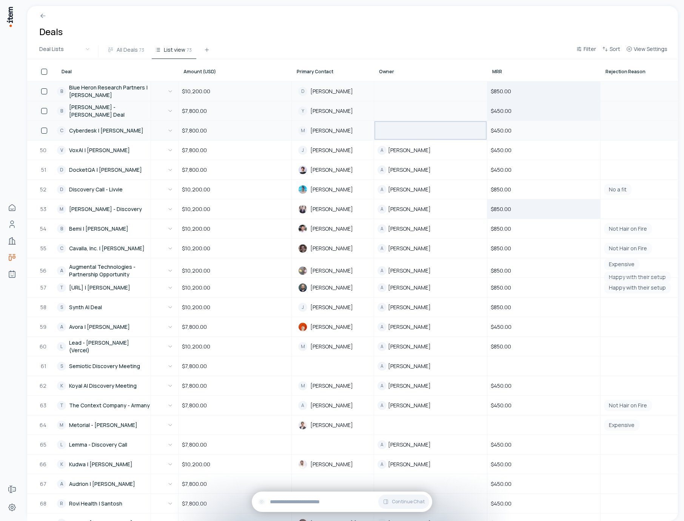
click at [402, 135] on div at bounding box center [430, 130] width 112 height 18
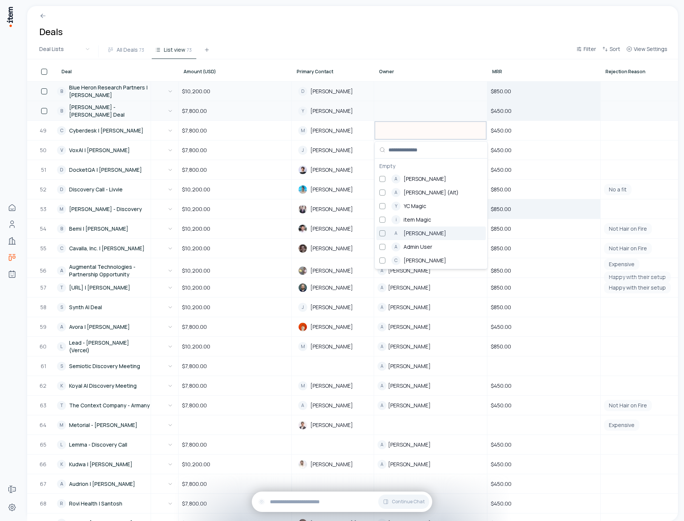
click at [414, 237] on div "A [PERSON_NAME]" at bounding box center [418, 233] width 55 height 9
click at [406, 108] on div at bounding box center [430, 111] width 112 height 18
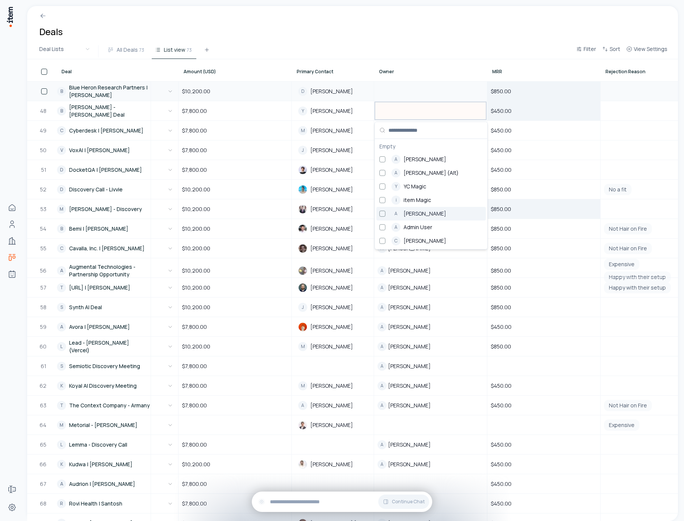
click at [414, 213] on span "[PERSON_NAME]" at bounding box center [424, 214] width 43 height 8
click at [405, 95] on div at bounding box center [430, 91] width 112 height 18
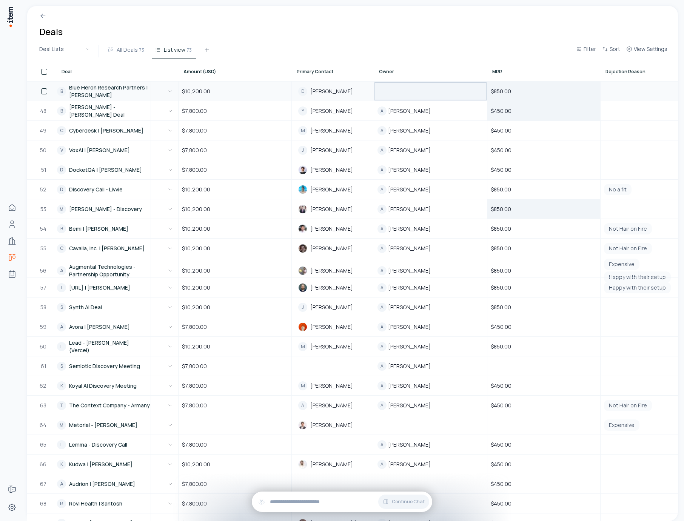
click at [405, 95] on div at bounding box center [430, 91] width 112 height 18
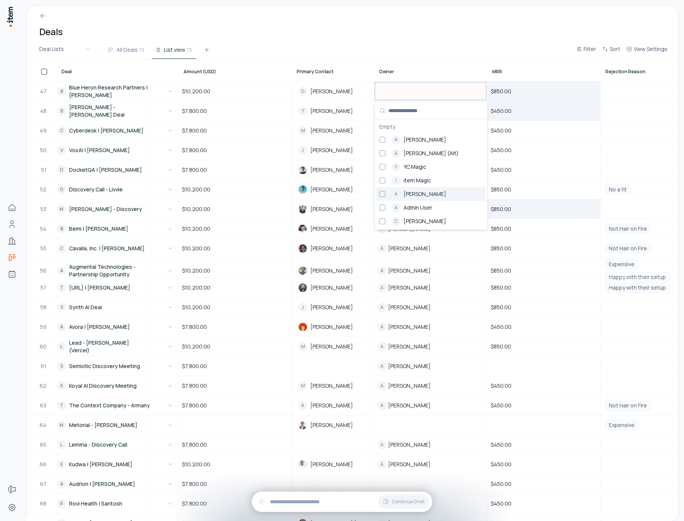
click at [417, 196] on span "[PERSON_NAME]" at bounding box center [424, 194] width 43 height 8
click at [505, 362] on div at bounding box center [544, 366] width 112 height 18
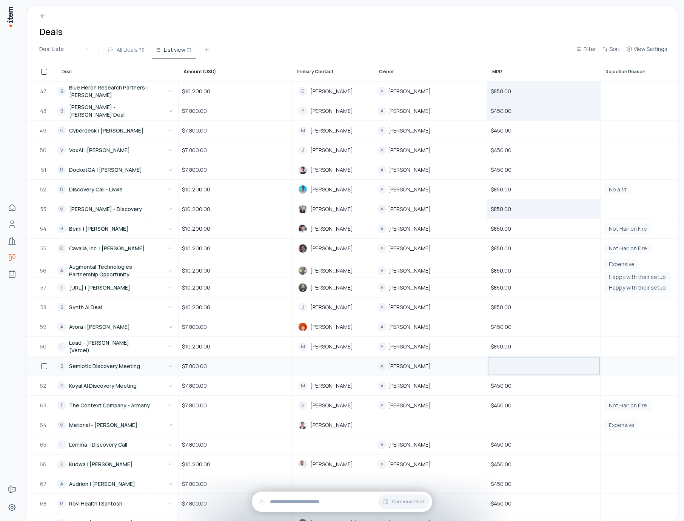
click at [505, 362] on div at bounding box center [544, 366] width 112 height 18
type input "***"
type input "****"
type input "***"
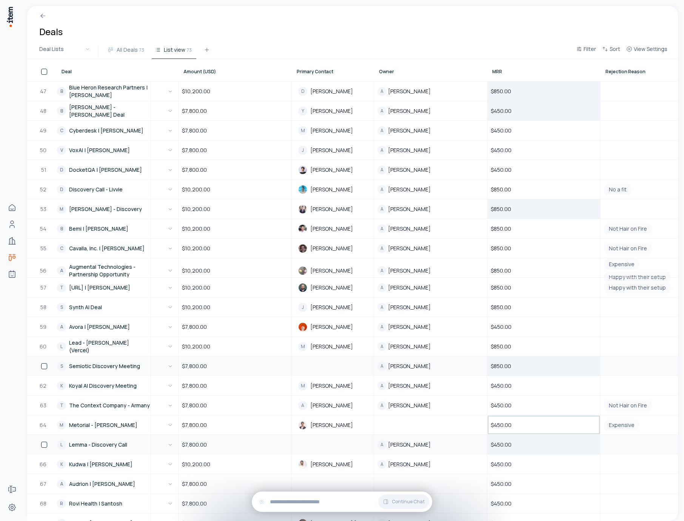
scroll to position [993, 161]
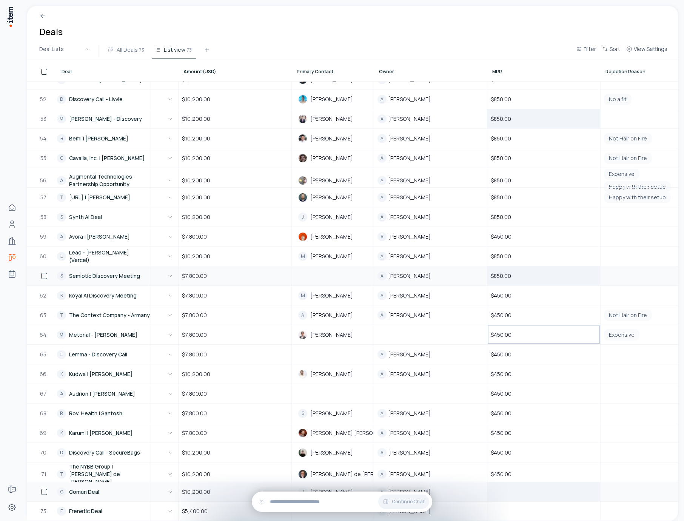
click at [532, 490] on div at bounding box center [544, 491] width 112 height 18
type input "***"
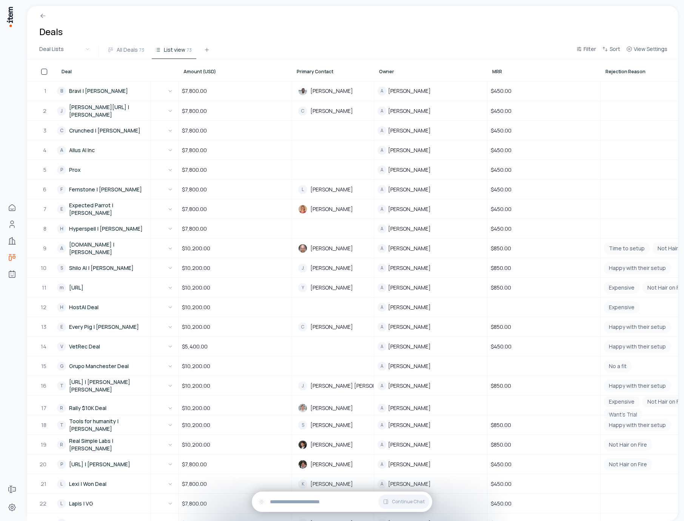
scroll to position [0, 198]
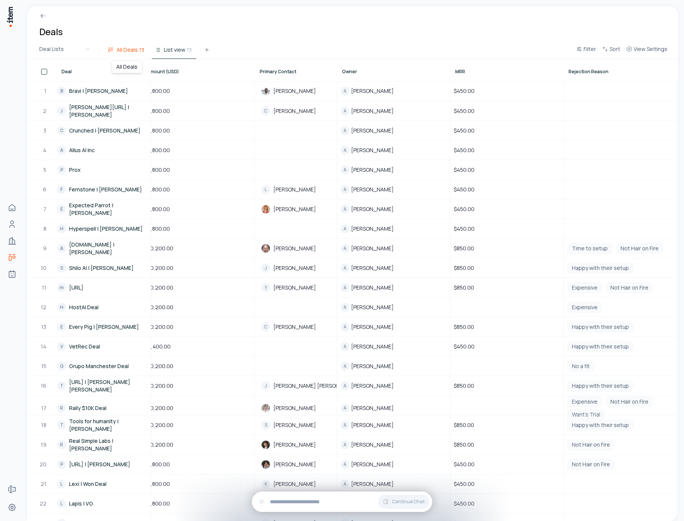
click at [111, 46] on button "All Deals 73" at bounding box center [127, 52] width 44 height 14
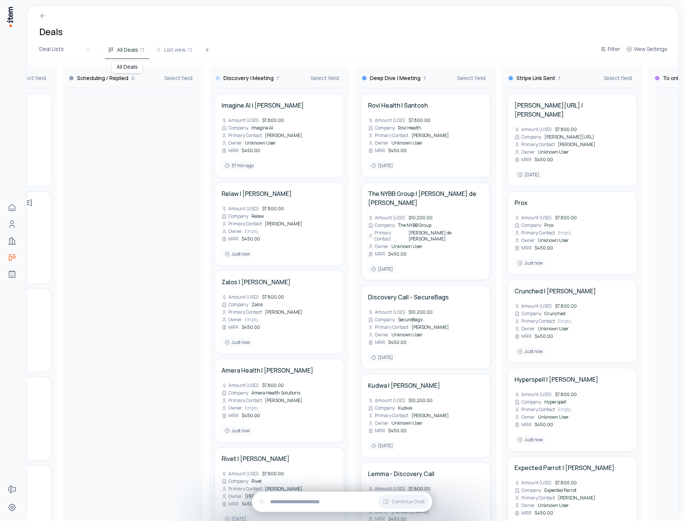
scroll to position [0, 0]
